Goal: Task Accomplishment & Management: Use online tool/utility

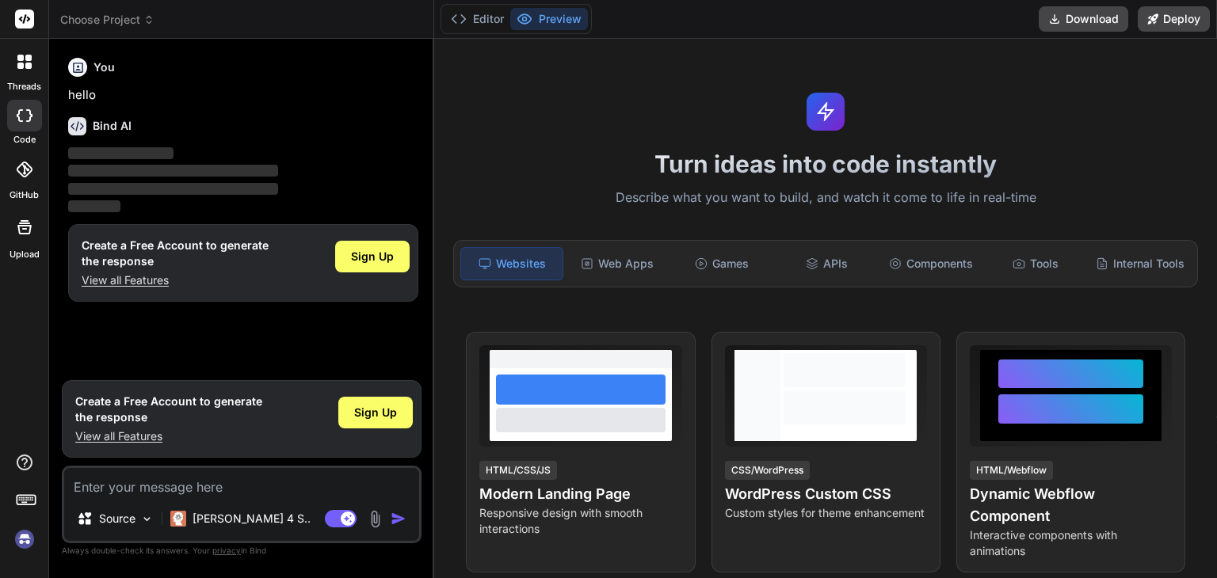
type textarea "x"
click at [30, 173] on icon at bounding box center [25, 170] width 16 height 16
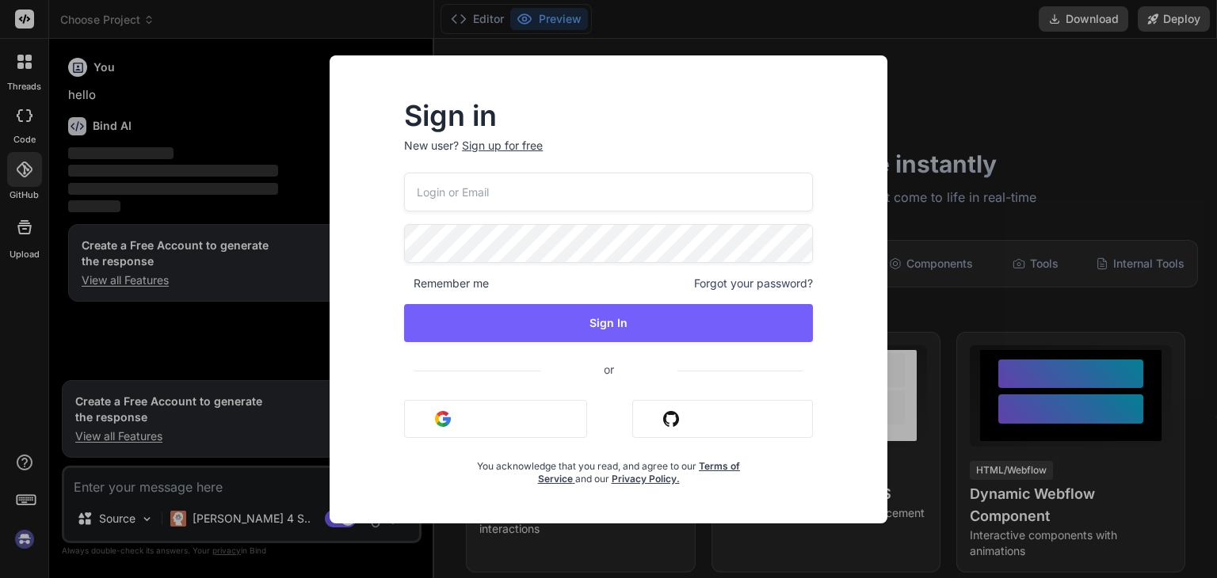
click at [491, 433] on button "Sign in with Google" at bounding box center [495, 419] width 183 height 38
click at [461, 423] on button "Sign in with Google" at bounding box center [495, 419] width 183 height 38
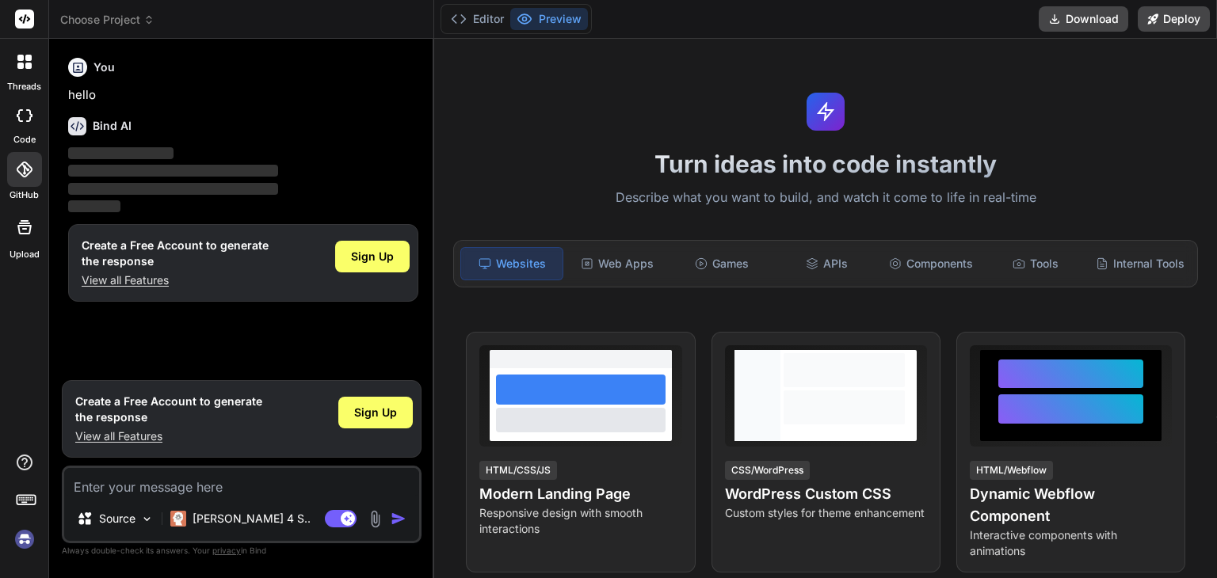
click at [14, 172] on div at bounding box center [24, 169] width 35 height 35
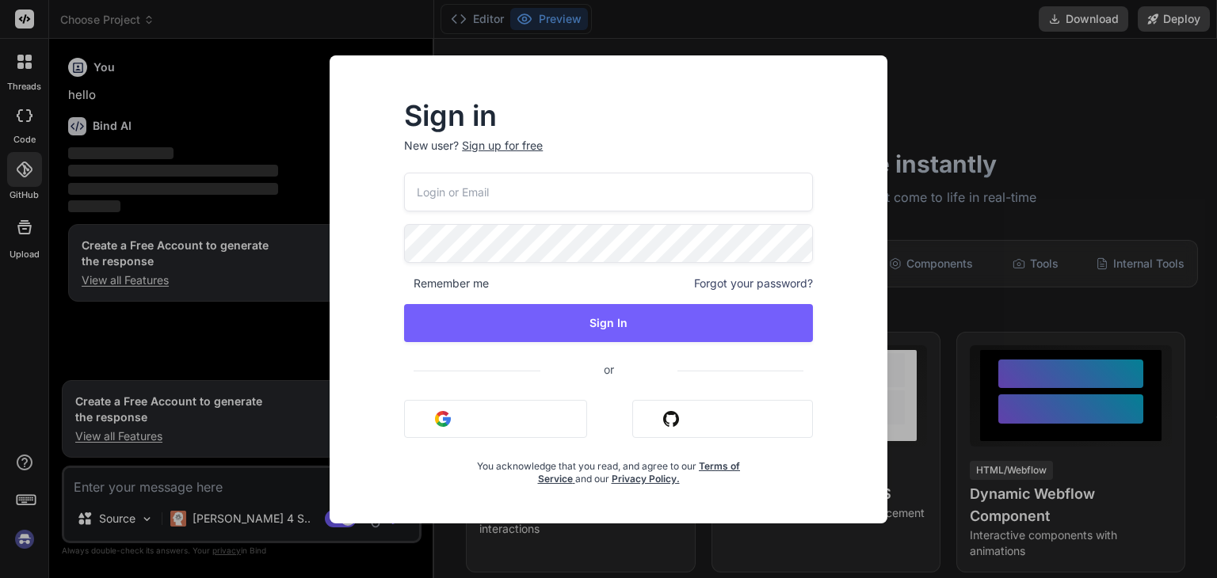
click at [551, 423] on button "Sign in with Google" at bounding box center [495, 419] width 183 height 38
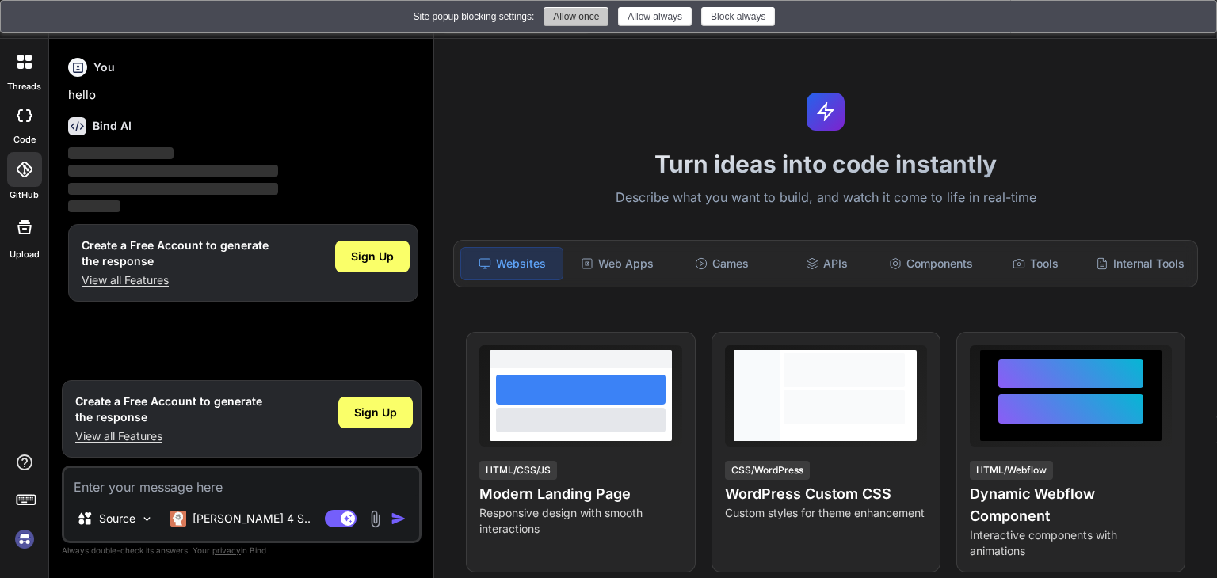
click at [587, 22] on button "Allow once" at bounding box center [575, 16] width 65 height 19
